Goal: Find specific page/section: Find specific page/section

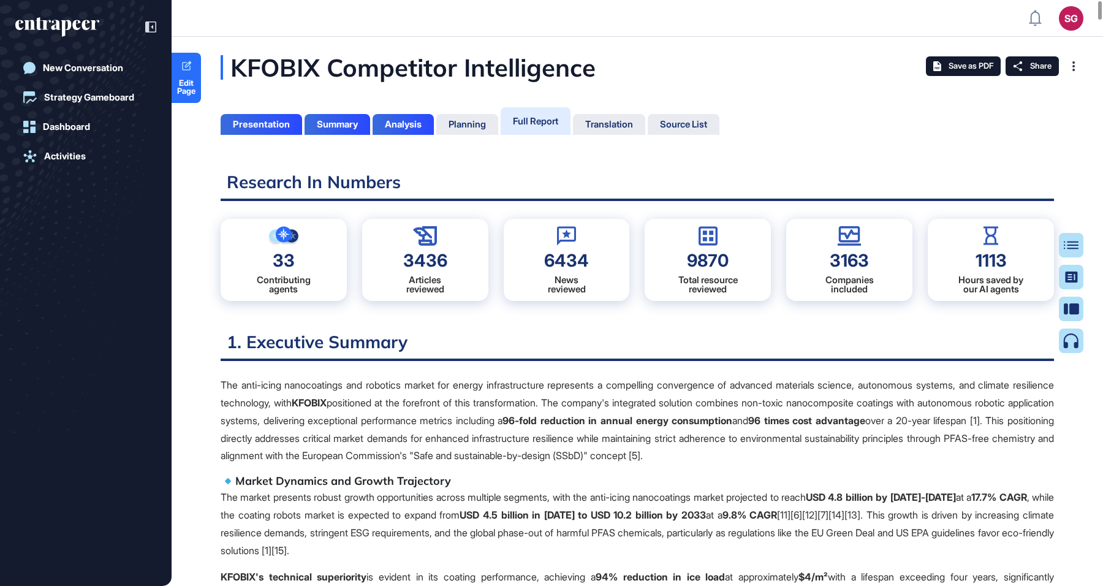
scroll to position [524, 3]
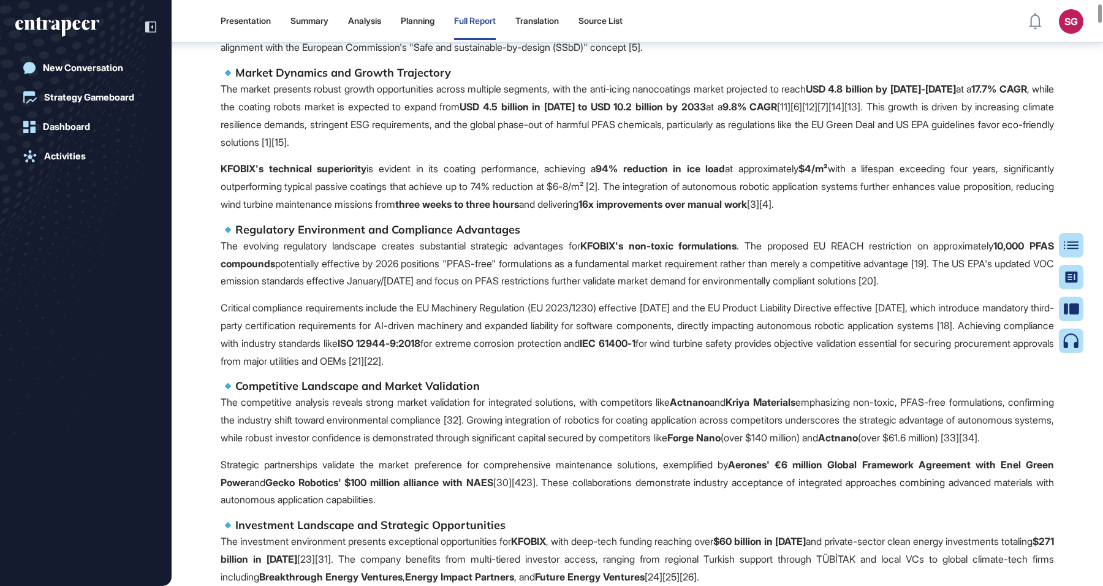
scroll to position [970, 0]
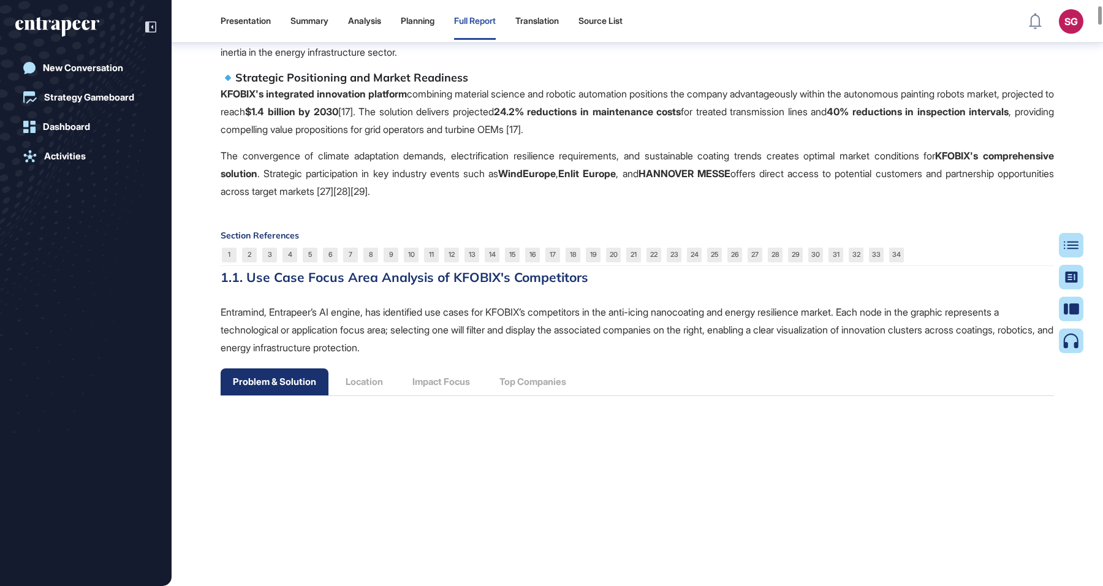
click at [477, 345] on span "Entramind, Entrapeer’s AI engine, has identified use cases for KFOBIX’s competi…" at bounding box center [637, 330] width 833 height 48
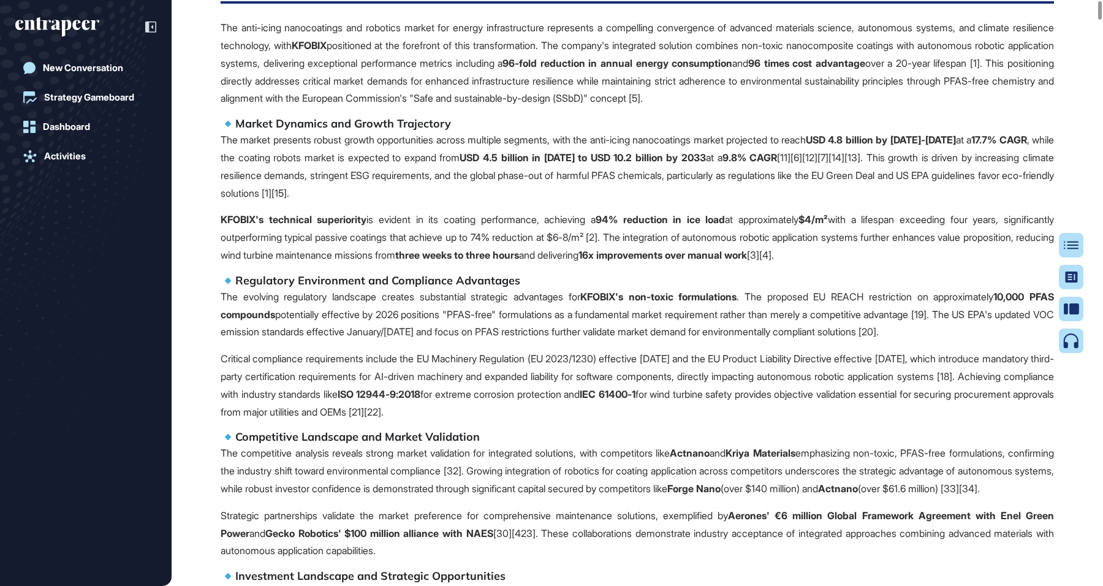
scroll to position [0, 0]
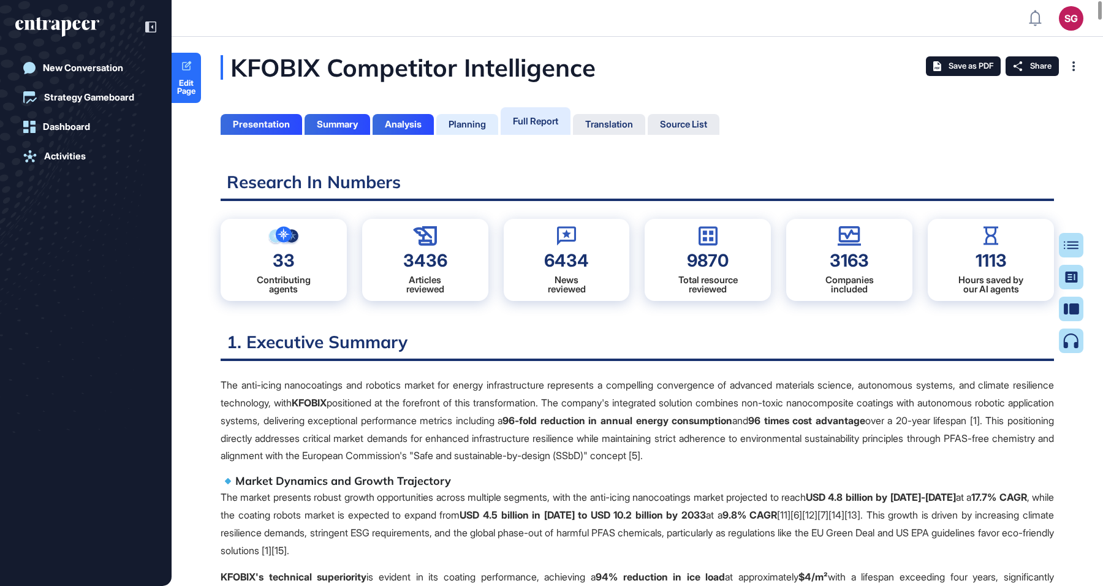
click at [478, 121] on div "Planning" at bounding box center [466, 124] width 37 height 11
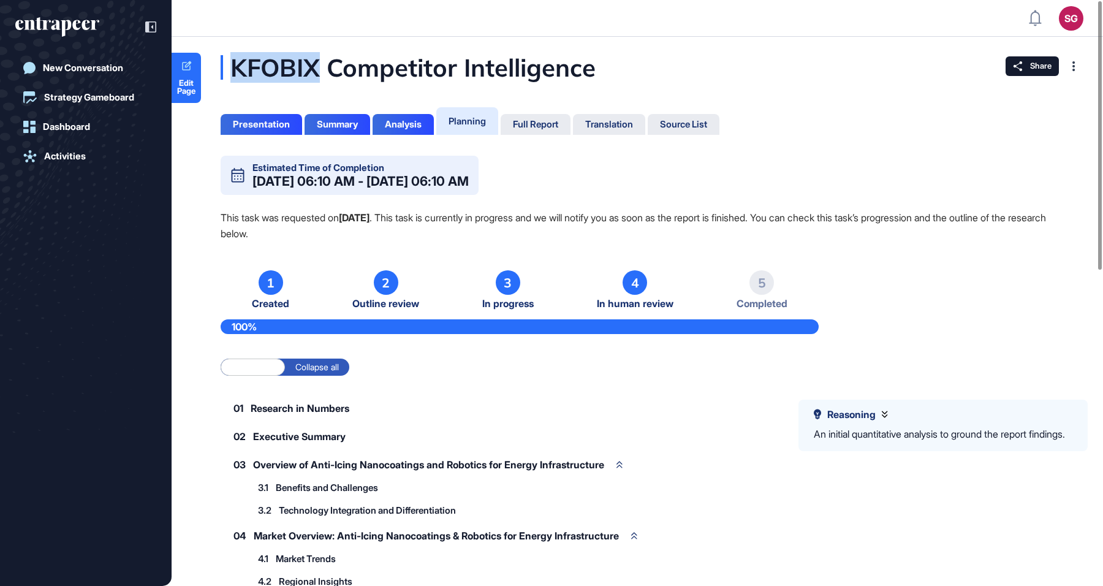
drag, startPoint x: 319, startPoint y: 66, endPoint x: 219, endPoint y: 63, distance: 100.5
